Goal: Information Seeking & Learning: Learn about a topic

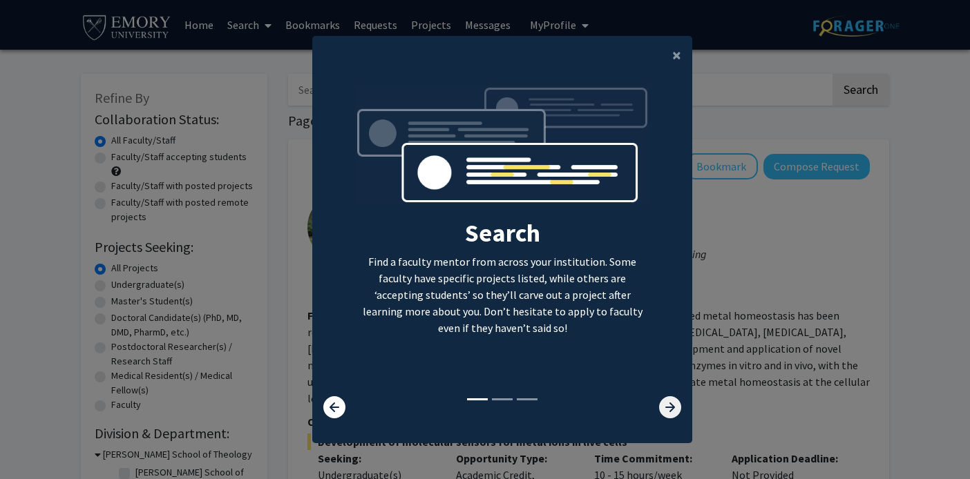
click at [673, 413] on icon at bounding box center [670, 408] width 22 height 22
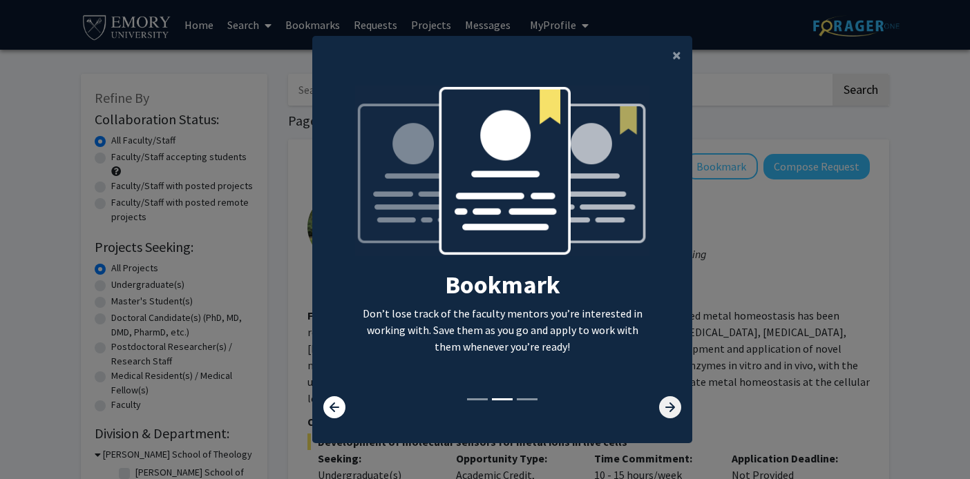
click at [673, 413] on icon at bounding box center [670, 408] width 22 height 22
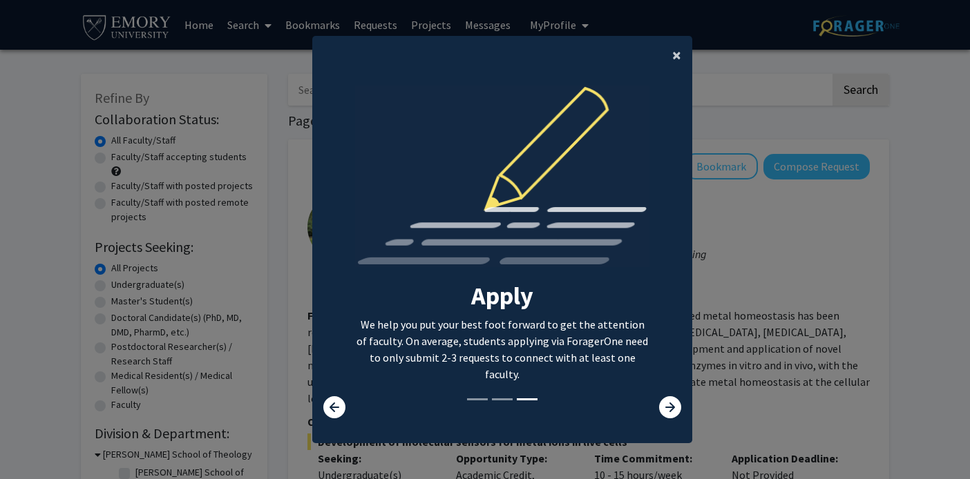
click at [672, 61] on span "×" at bounding box center [676, 54] width 9 height 21
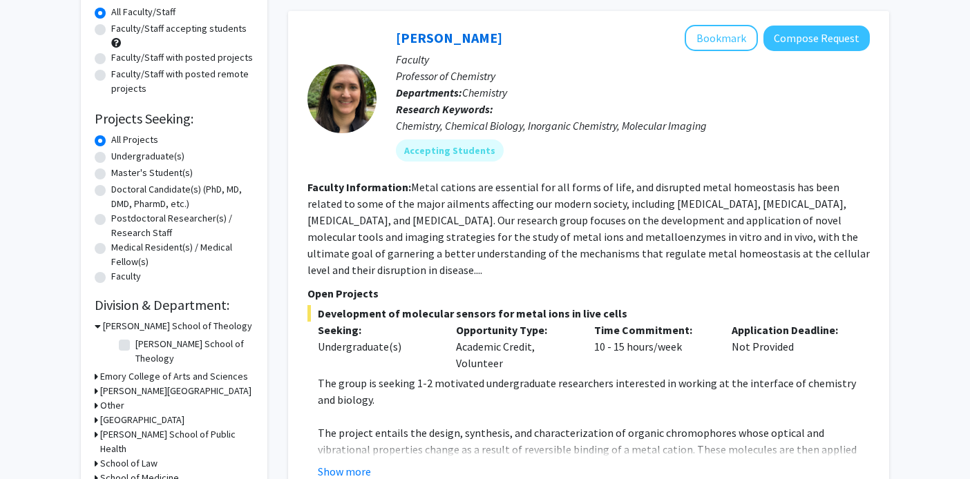
scroll to position [126, 0]
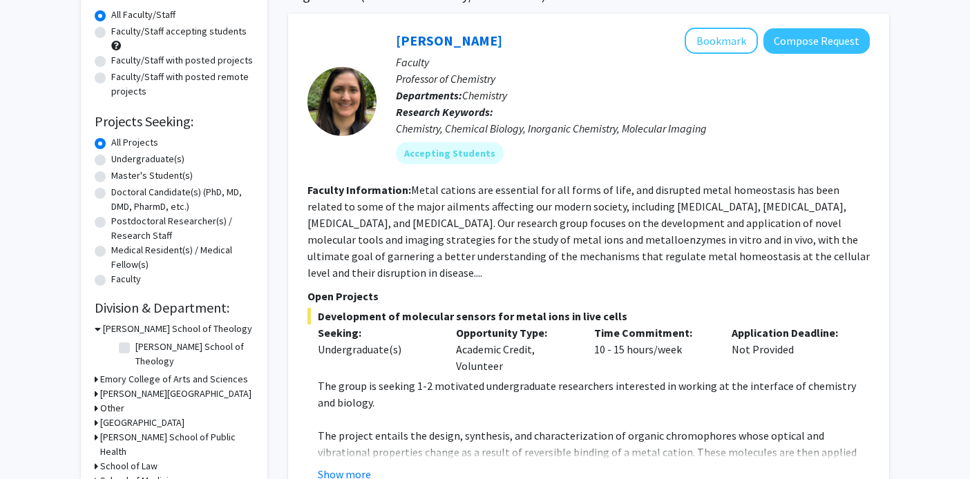
click at [111, 162] on label "Undergraduate(s)" at bounding box center [147, 159] width 73 height 15
click at [111, 161] on input "Undergraduate(s)" at bounding box center [115, 156] width 9 height 9
radio input "true"
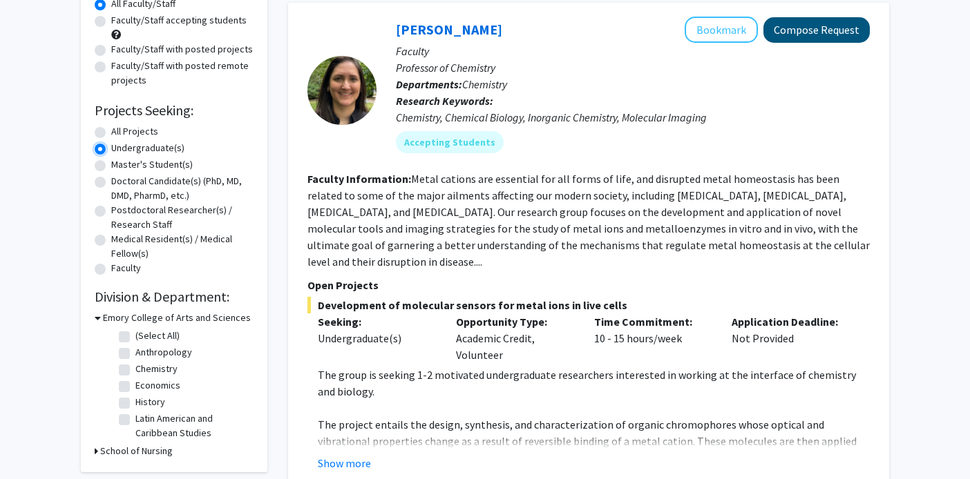
scroll to position [146, 0]
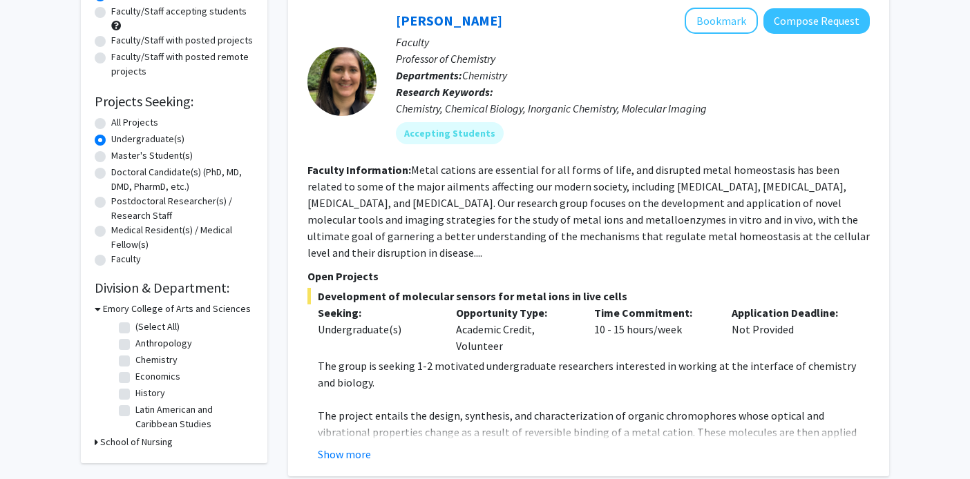
click at [332, 455] on div "[PERSON_NAME] Bookmark Compose Request Faculty Professor of Chemistry Departmen…" at bounding box center [588, 235] width 601 height 483
click at [332, 446] on button "Show more" at bounding box center [344, 454] width 53 height 17
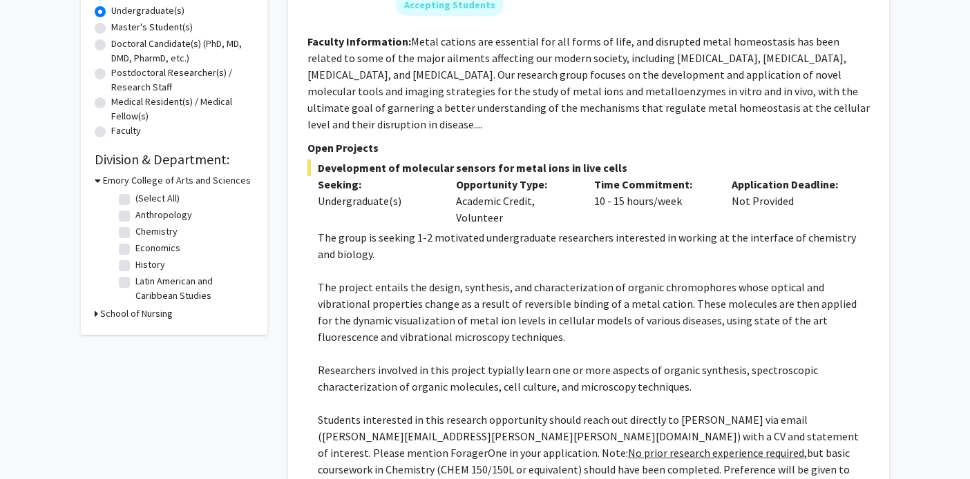
scroll to position [274, 0]
click at [135, 236] on label "Chemistry" at bounding box center [156, 232] width 42 height 15
click at [135, 234] on input "Chemistry" at bounding box center [139, 229] width 9 height 9
checkbox input "true"
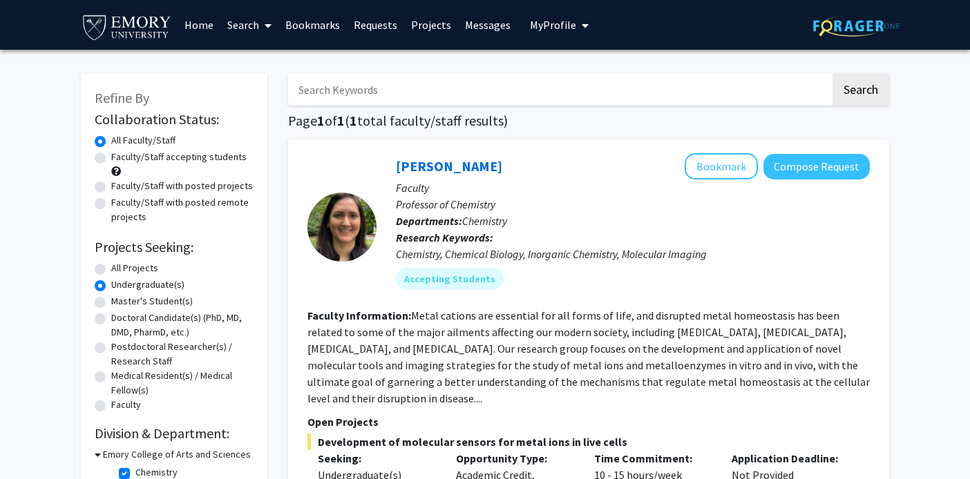
click at [127, 18] on img at bounding box center [127, 26] width 92 height 31
